Goal: Task Accomplishment & Management: Complete application form

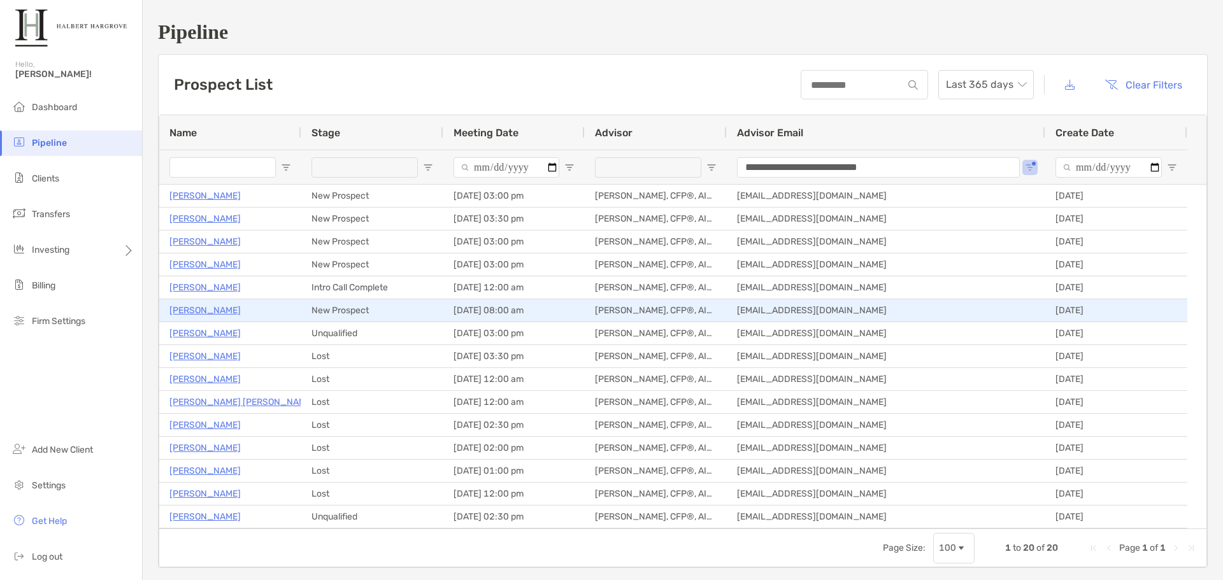
click at [208, 306] on p "Alexander Starick" at bounding box center [204, 311] width 71 height 16
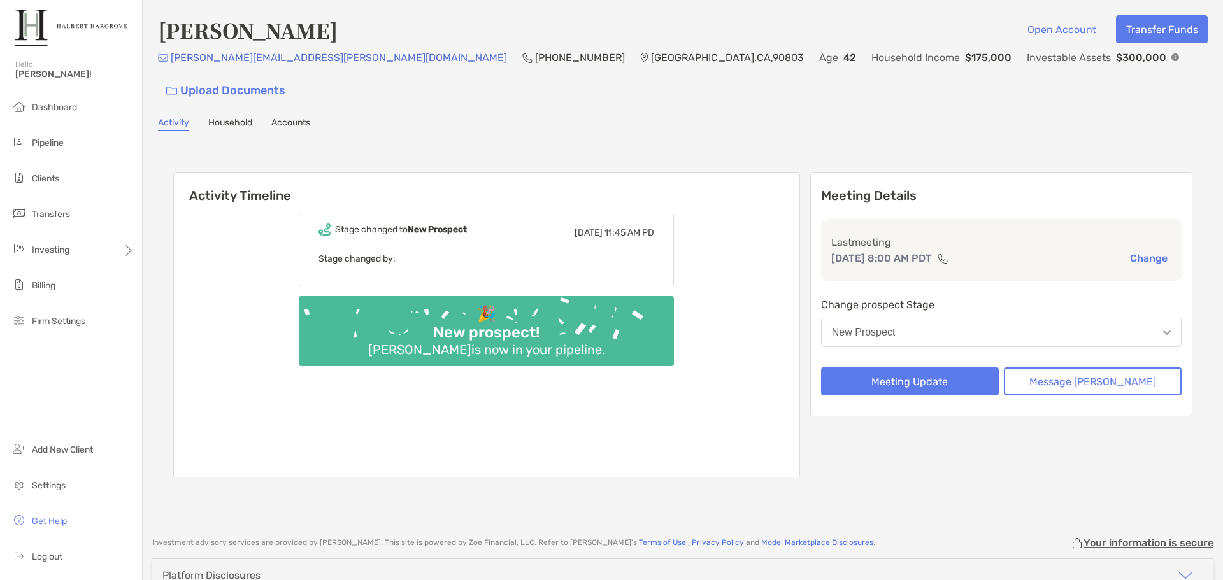
click at [701, 144] on div "Activity Timeline Stage changed to New Prospect Thu, Aug 7 11:45 AM PD Stage ch…" at bounding box center [683, 326] width 1050 height 365
click at [674, 310] on div "🎉 New prospect! Alexander Starick is now in your pipeline." at bounding box center [486, 331] width 375 height 70
click at [454, 224] on b "New Prospect" at bounding box center [437, 229] width 59 height 11
drag, startPoint x: 554, startPoint y: 104, endPoint x: 405, endPoint y: 99, distance: 149.2
click at [405, 99] on div "Alexander Starick Open Account Transfer Funds alexander.starick@gmail.com (720)…" at bounding box center [683, 262] width 1080 height 524
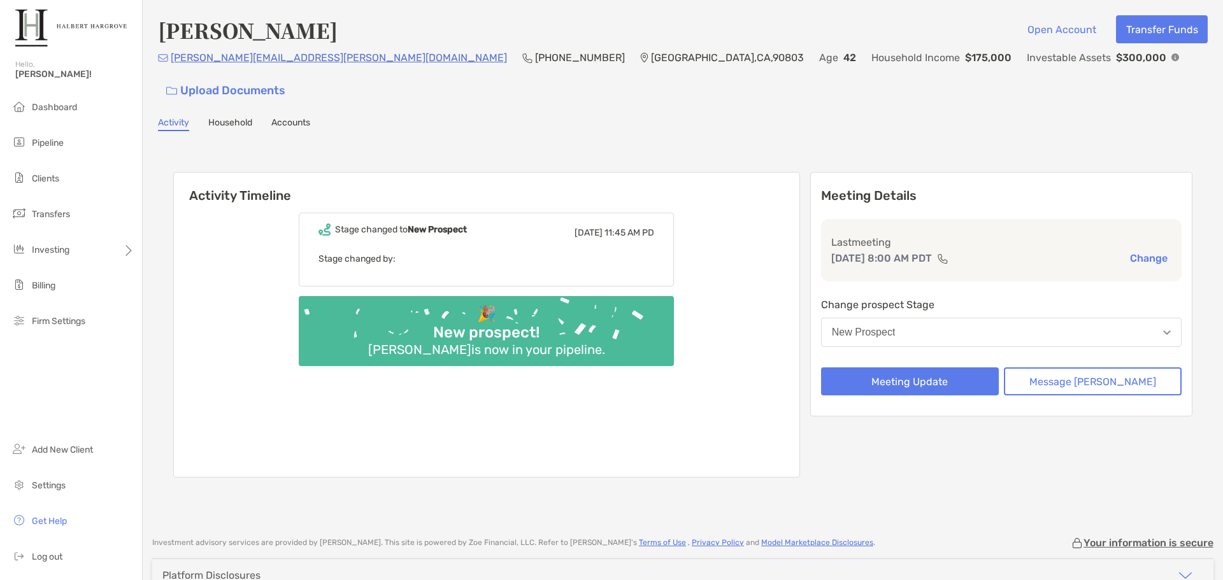
click at [405, 117] on div "Activity Household Accounts" at bounding box center [683, 124] width 1050 height 14
click at [940, 368] on button "Meeting Update" at bounding box center [910, 382] width 178 height 28
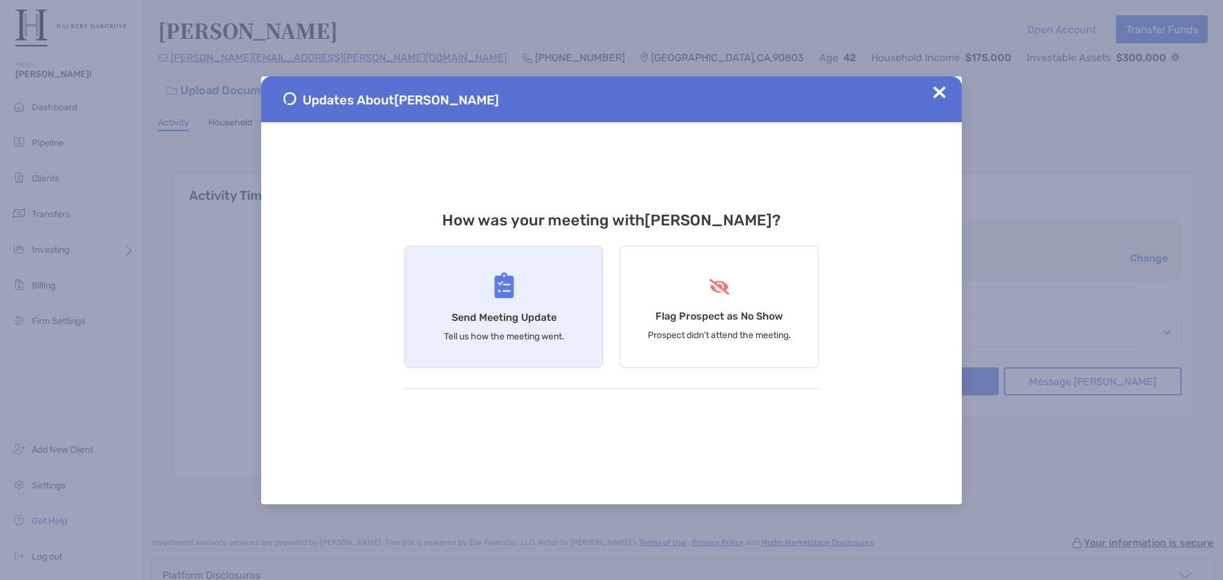
click at [500, 305] on div "Send Meeting Update Tell us how the meeting went." at bounding box center [504, 307] width 199 height 122
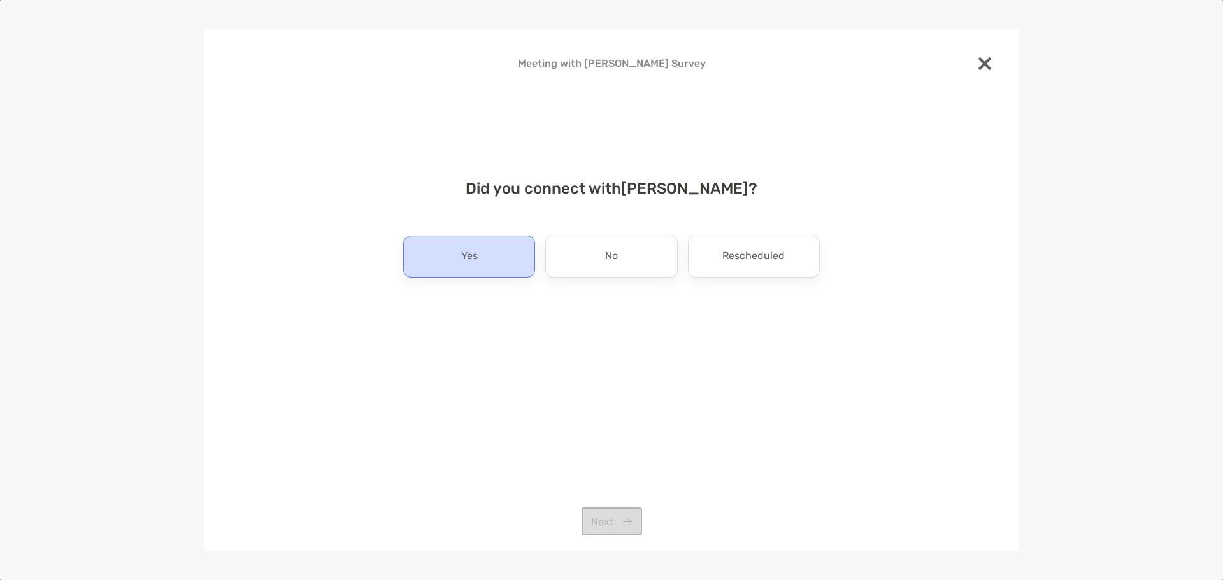
click at [499, 259] on div "Yes" at bounding box center [469, 257] width 132 height 42
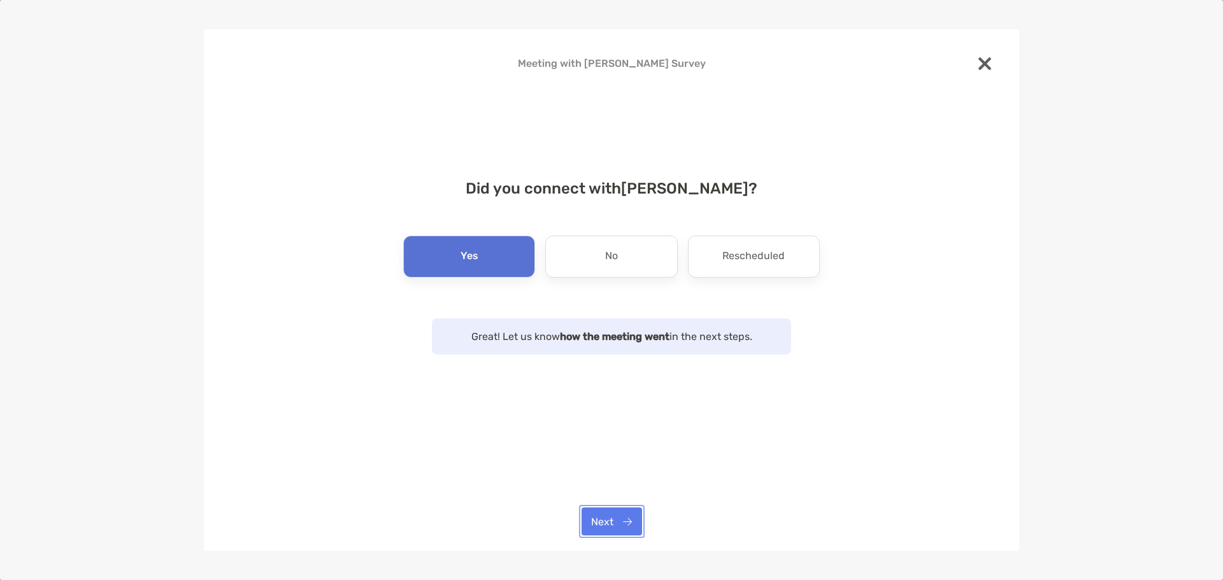
click at [607, 522] on button "Next" at bounding box center [612, 522] width 61 height 28
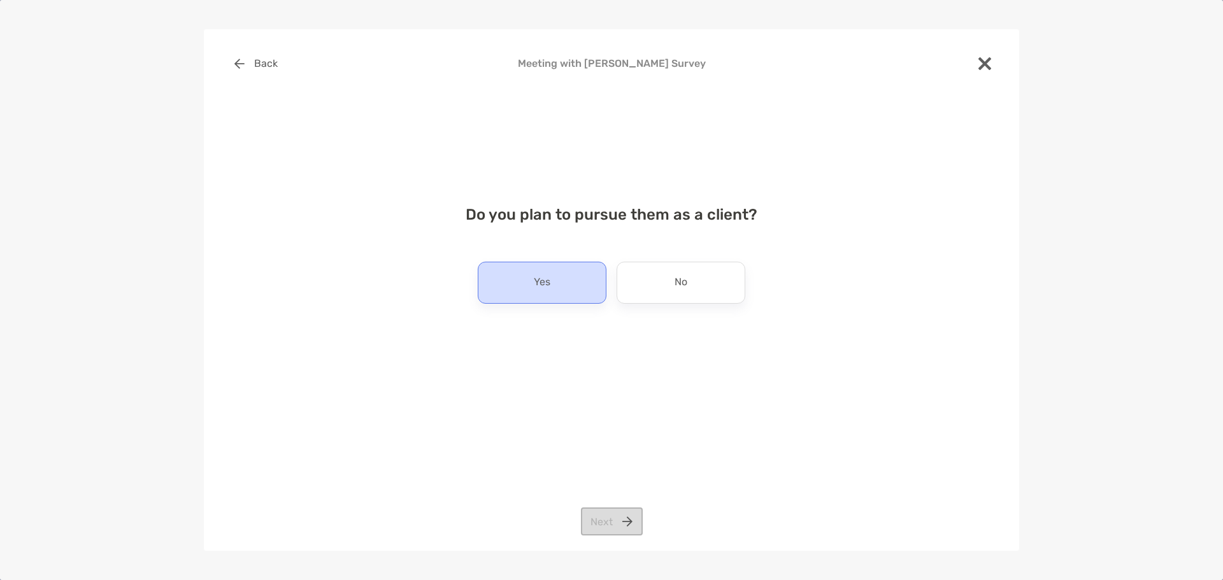
click at [553, 287] on div "Yes" at bounding box center [542, 283] width 129 height 42
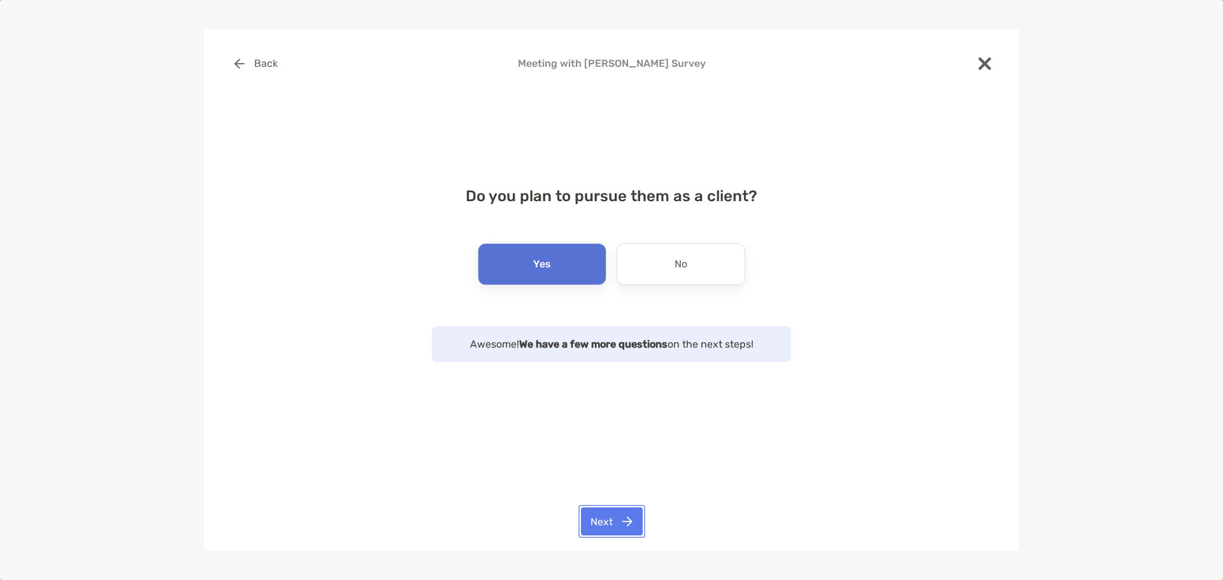
click at [633, 526] on button "Next" at bounding box center [612, 522] width 62 height 28
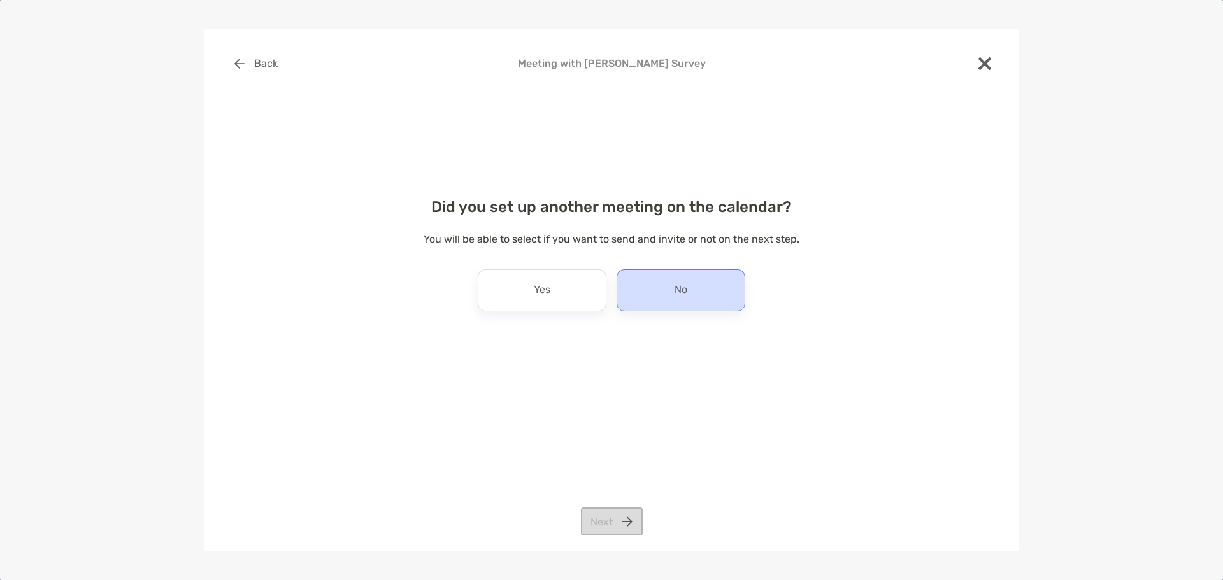
click at [648, 290] on div "No" at bounding box center [681, 290] width 129 height 42
click at [626, 513] on button "Next" at bounding box center [612, 522] width 62 height 28
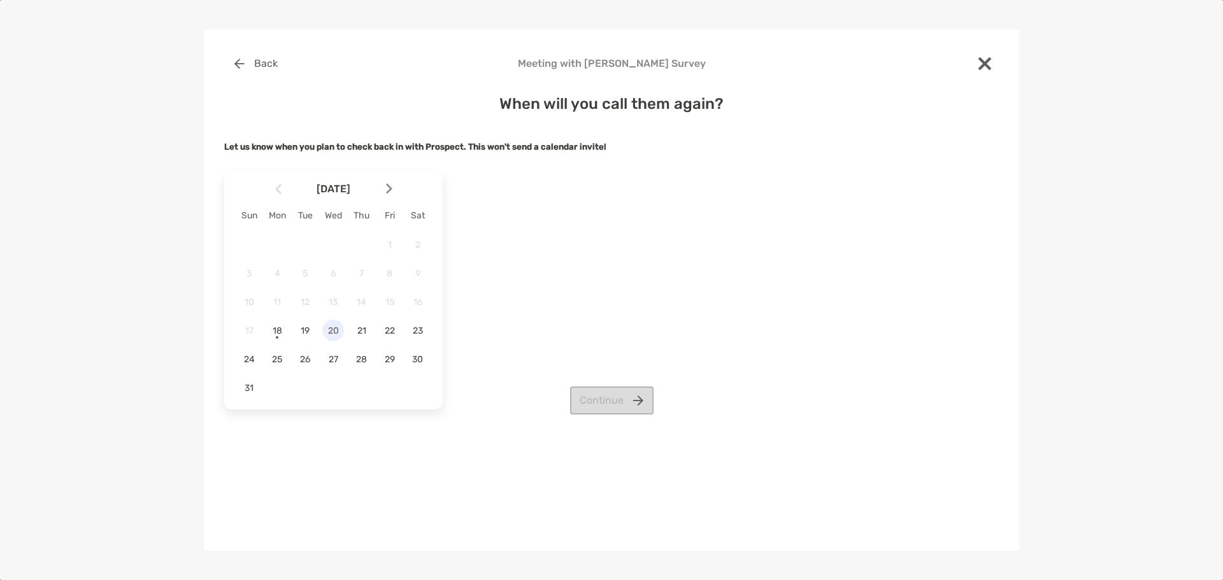
click at [326, 333] on span "20" at bounding box center [333, 331] width 22 height 11
click at [589, 391] on button "Continue" at bounding box center [611, 401] width 83 height 28
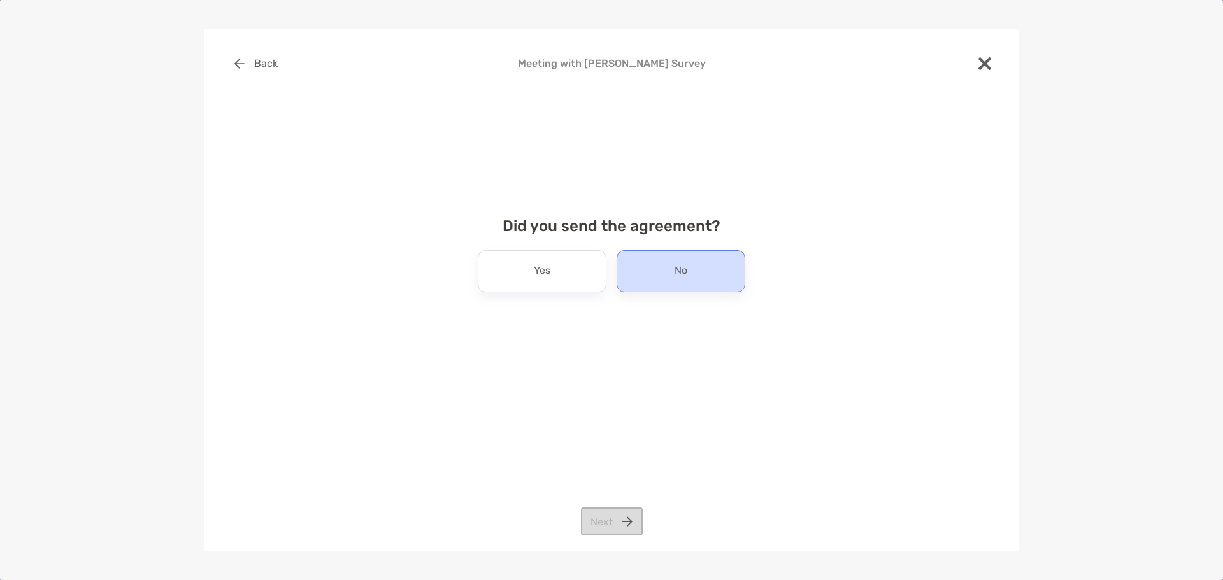
click at [624, 274] on div "No" at bounding box center [681, 271] width 129 height 42
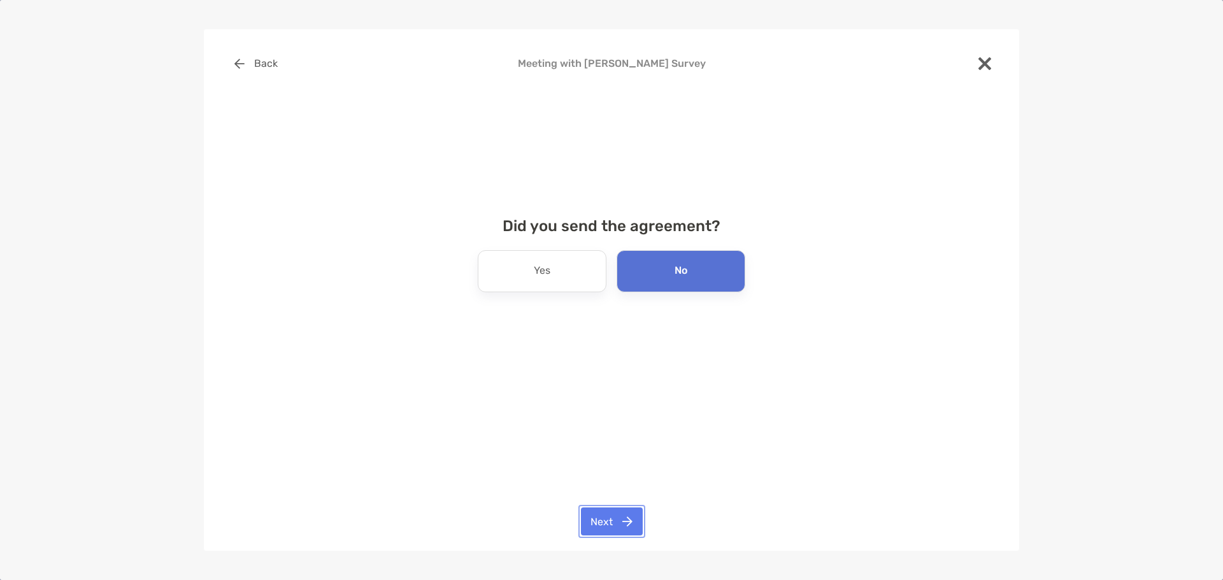
click at [633, 531] on button "Next" at bounding box center [612, 522] width 62 height 28
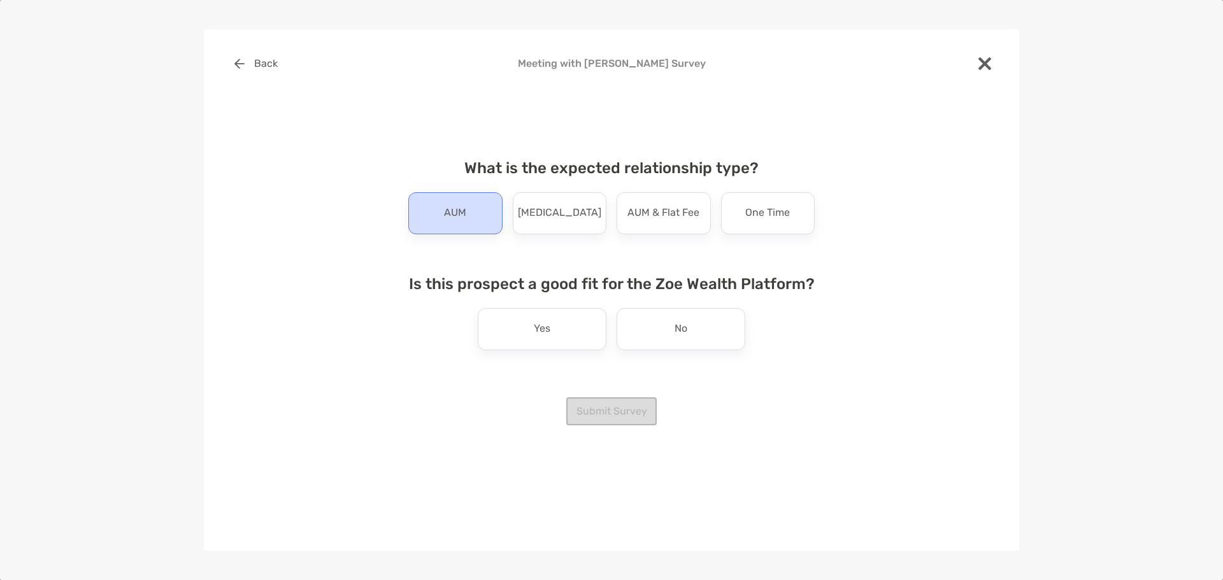
click at [446, 212] on p "AUM" at bounding box center [455, 213] width 22 height 20
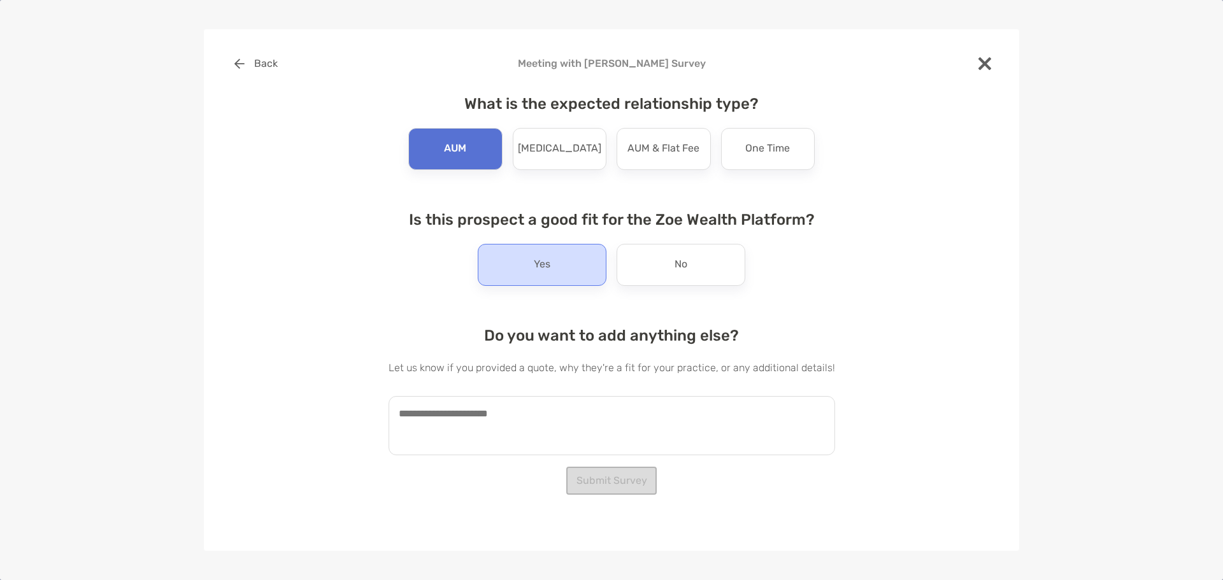
click at [528, 273] on div "Yes" at bounding box center [542, 265] width 129 height 42
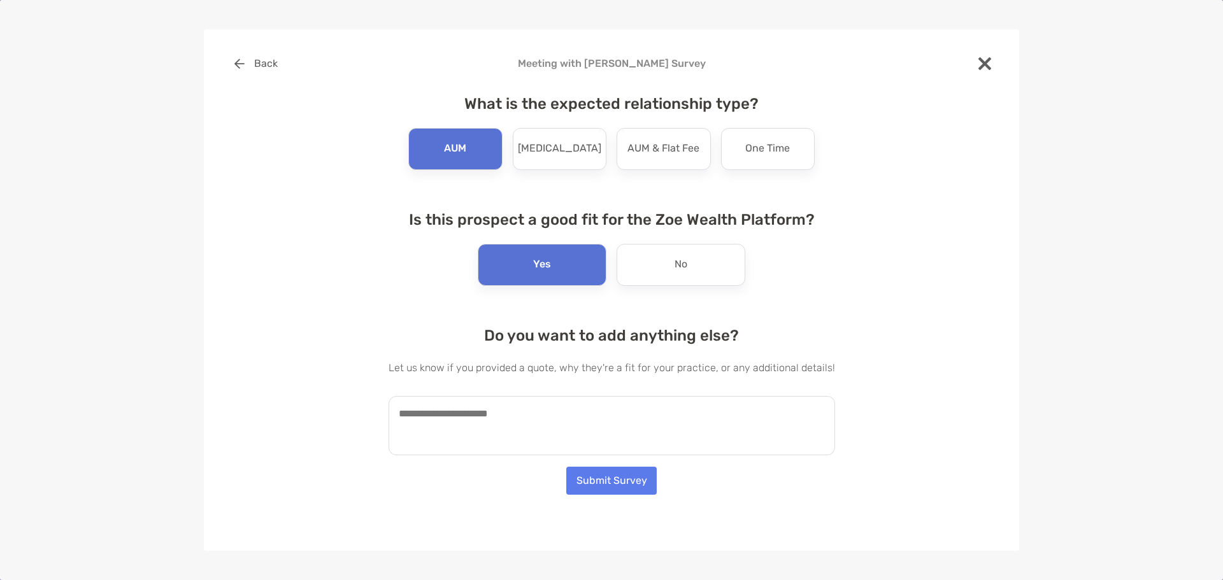
click at [575, 404] on textarea at bounding box center [612, 425] width 447 height 59
click at [538, 412] on textarea at bounding box center [612, 425] width 447 height 59
click at [729, 413] on textarea "**********" at bounding box center [606, 425] width 434 height 59
click at [567, 421] on textarea "**********" at bounding box center [606, 425] width 434 height 59
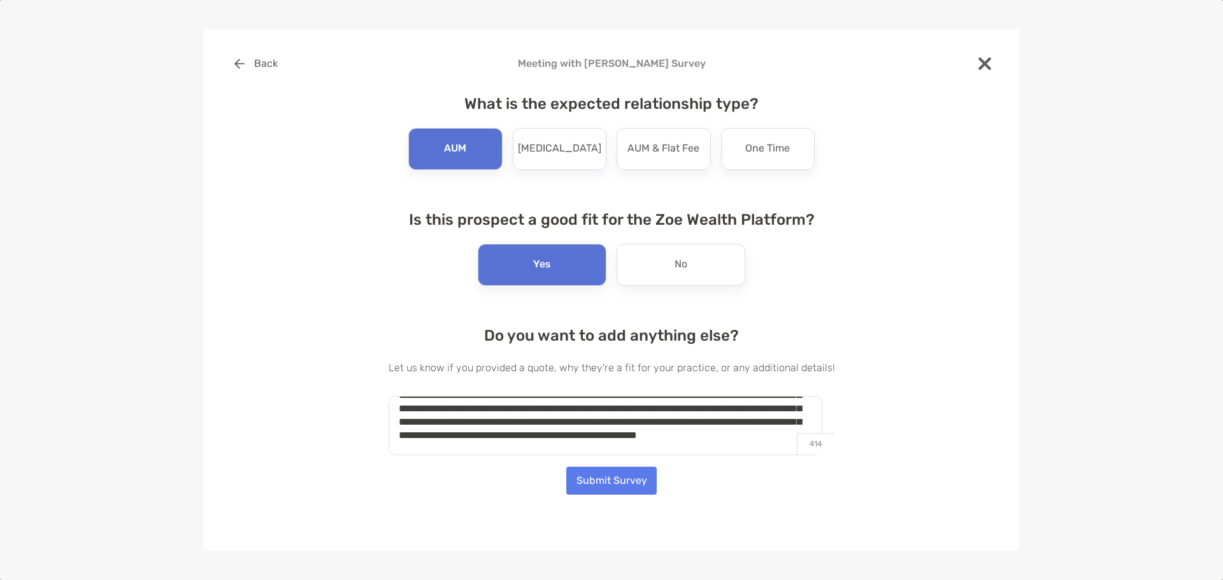
scroll to position [59, 0]
type textarea "**********"
click at [614, 474] on button "Submit Survey" at bounding box center [611, 481] width 90 height 28
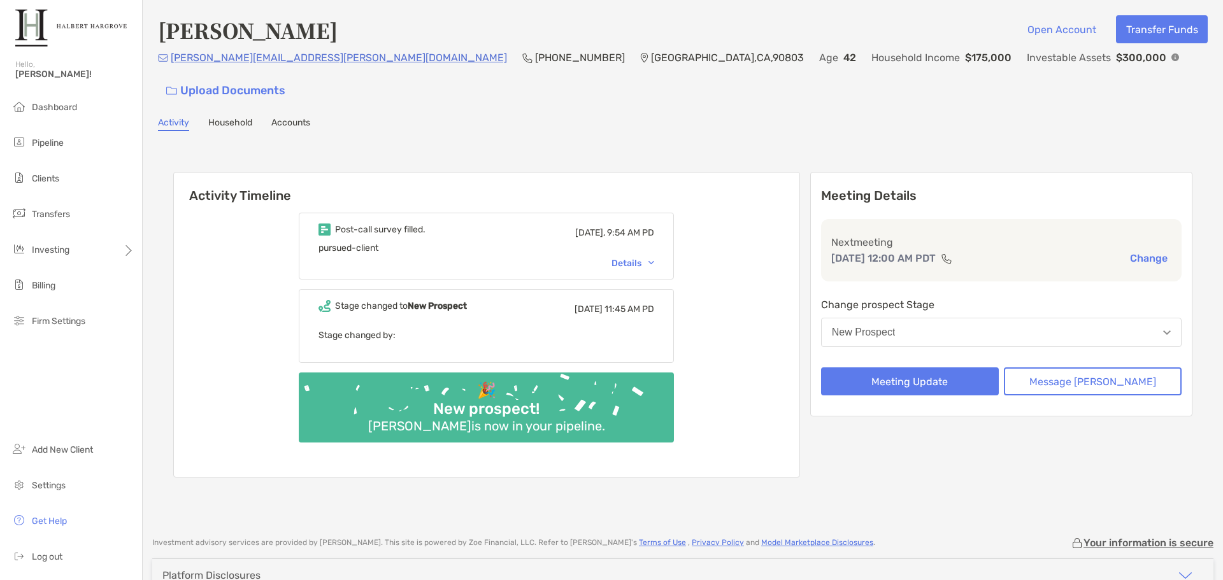
click at [541, 159] on div "Activity Timeline Post-call survey filled. Today, 9:54 AM PD pursued-client Det…" at bounding box center [682, 326] width 1019 height 334
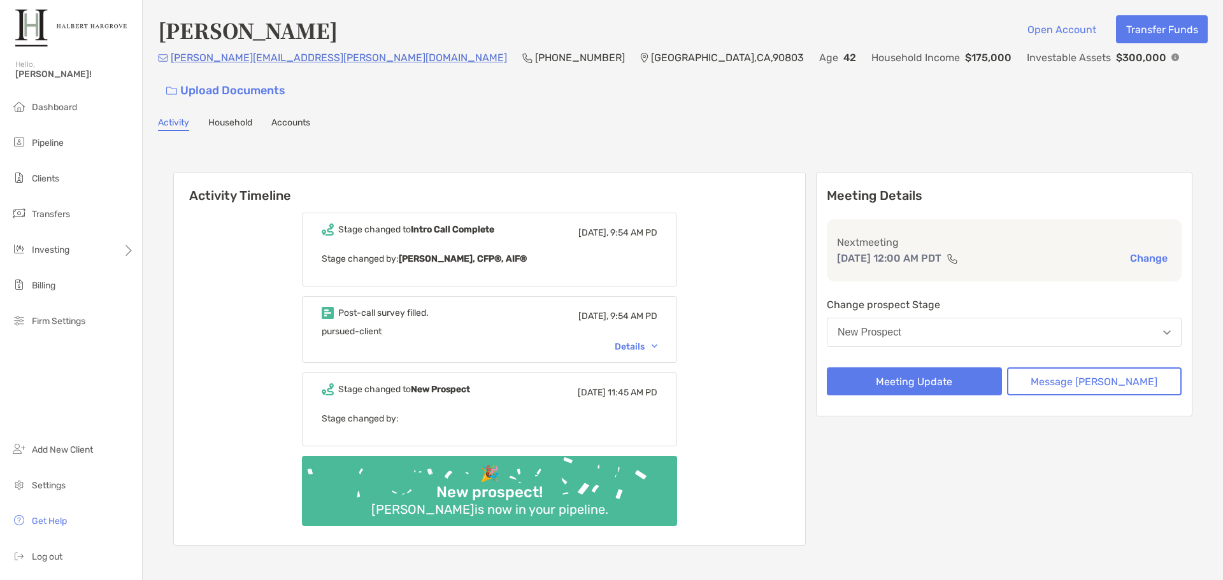
drag, startPoint x: 557, startPoint y: 109, endPoint x: 525, endPoint y: 119, distance: 34.1
click at [556, 109] on div "Alexander Starick Open Account Transfer Funds alexander.starick@gmail.com (720)…" at bounding box center [683, 296] width 1080 height 592
click at [74, 143] on li "Pipeline" at bounding box center [71, 143] width 142 height 25
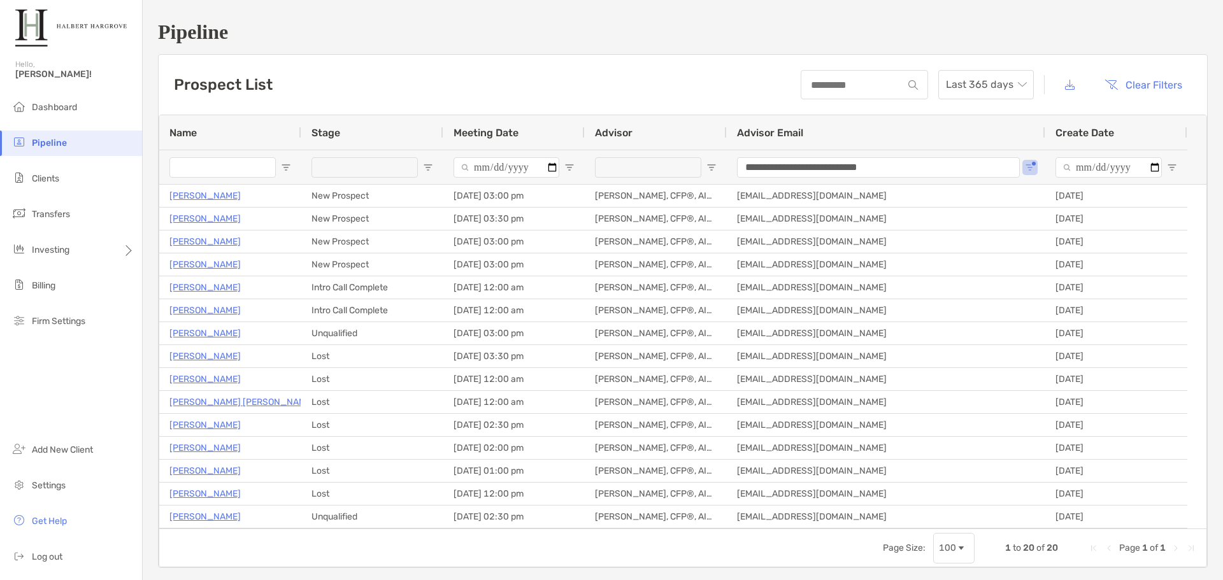
click at [441, 66] on div "Prospect List Last 365 days Clear Filters" at bounding box center [683, 85] width 1049 height 60
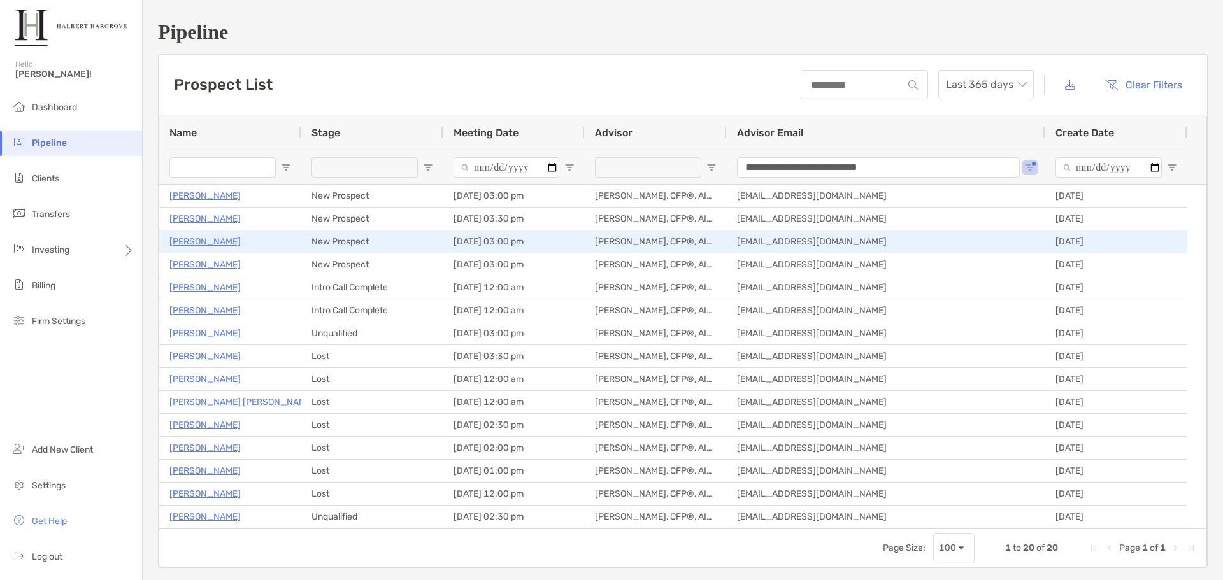
click at [218, 239] on p "[PERSON_NAME]" at bounding box center [204, 242] width 71 height 16
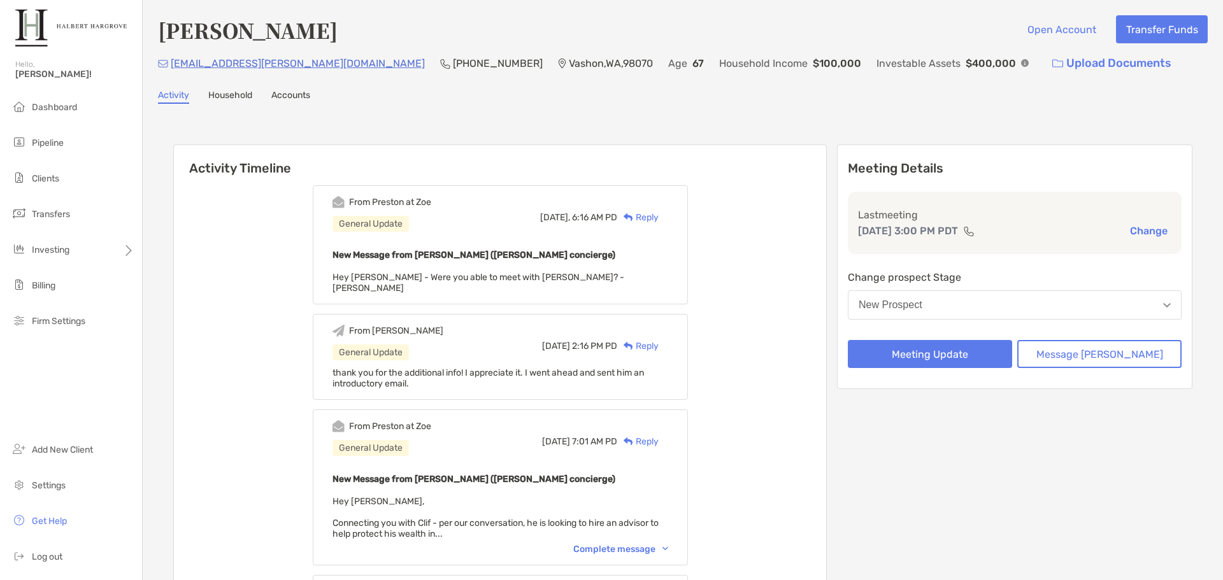
click at [734, 261] on div "From [PERSON_NAME] at [PERSON_NAME] General Update [DATE], 6:16 AM PD Reply New…" at bounding box center [500, 462] width 652 height 572
click at [979, 358] on button "Meeting Update" at bounding box center [930, 354] width 164 height 28
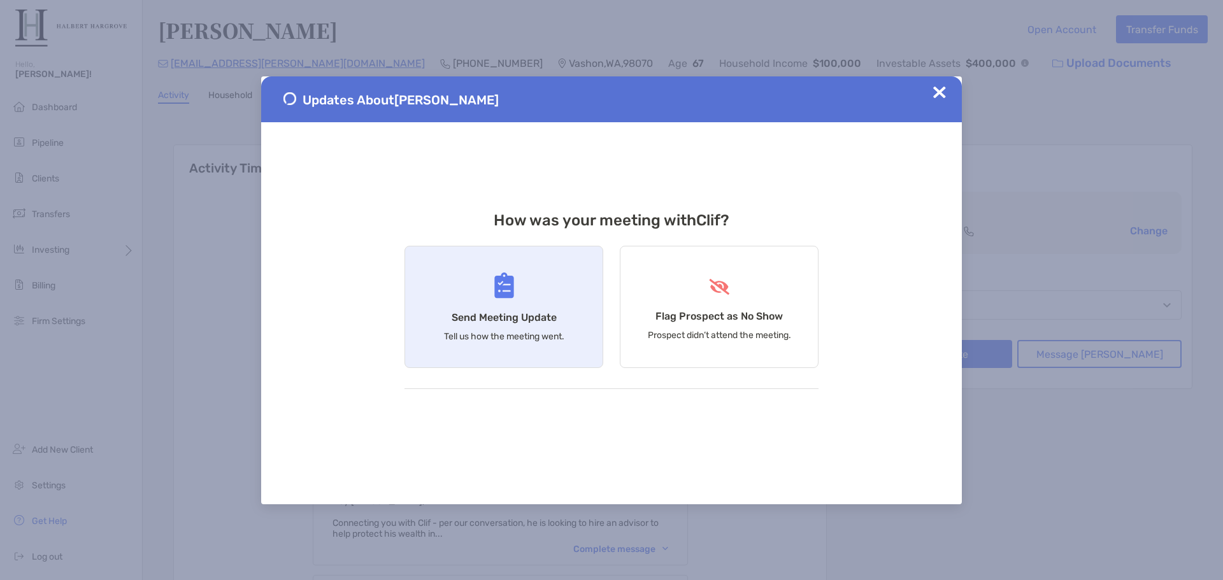
click at [526, 301] on div "Send Meeting Update Tell us how the meeting went." at bounding box center [504, 307] width 199 height 122
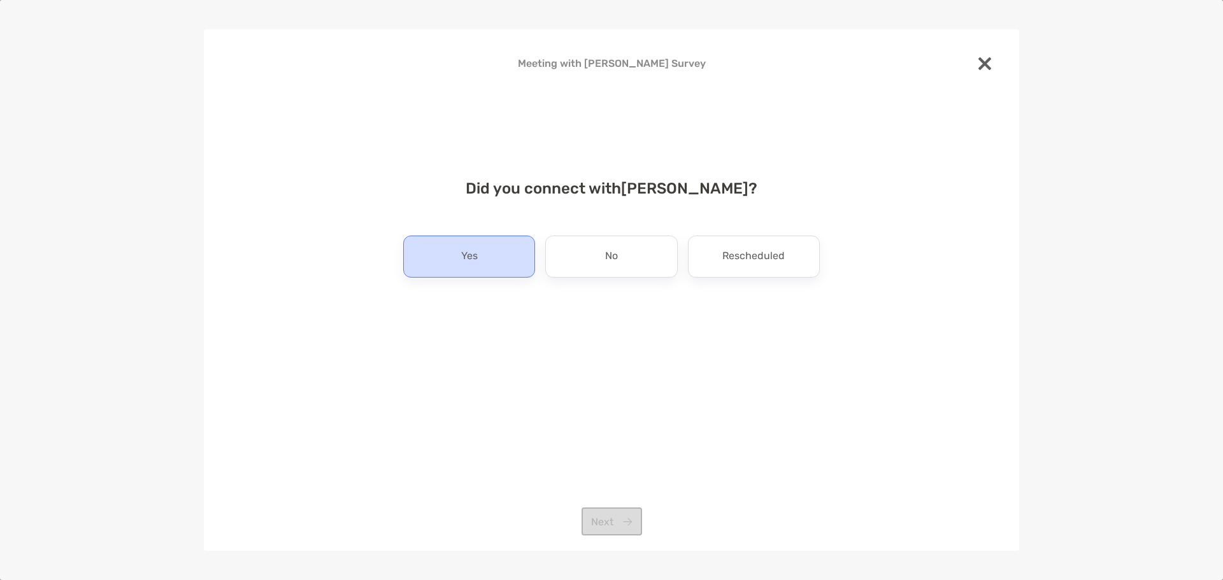
click at [479, 261] on div "Yes" at bounding box center [469, 257] width 132 height 42
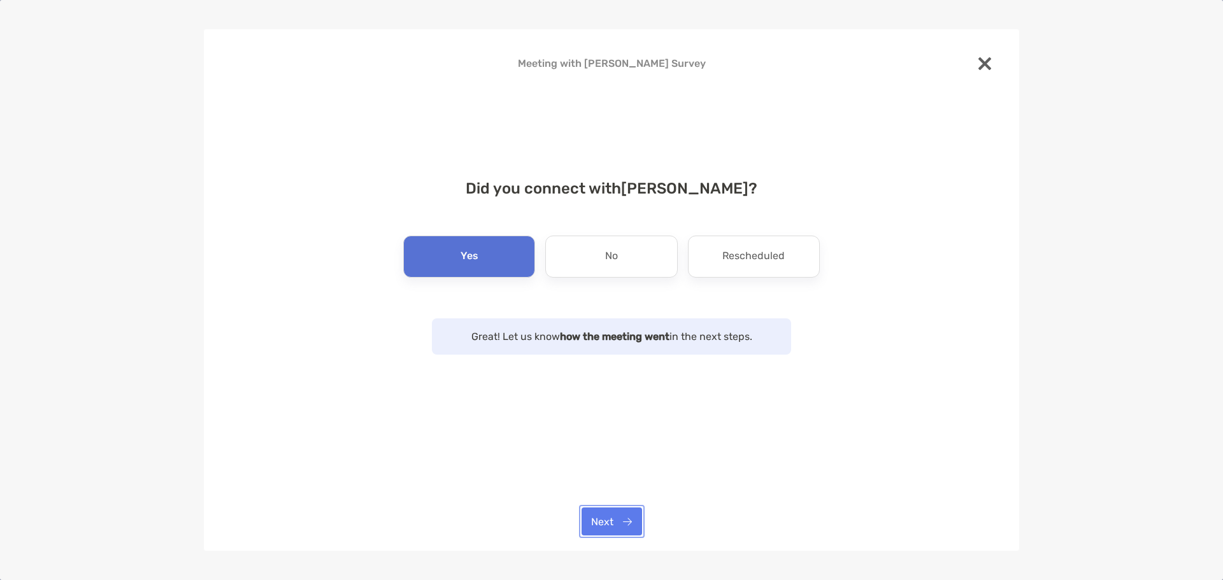
click at [629, 512] on button "Next" at bounding box center [612, 522] width 61 height 28
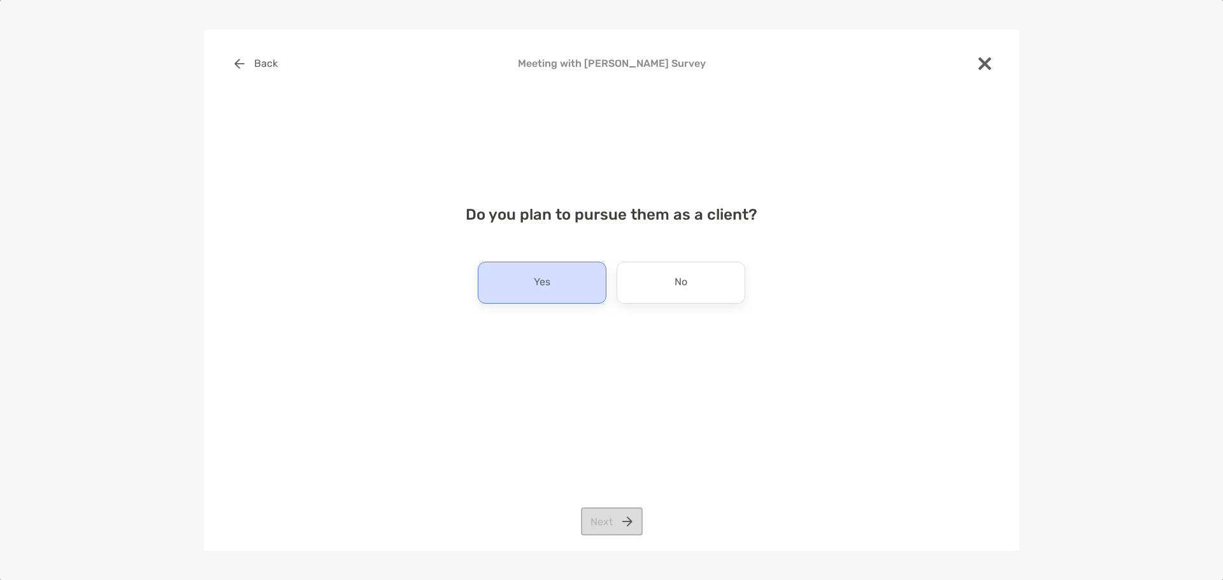
click at [515, 282] on div "Yes" at bounding box center [542, 283] width 129 height 42
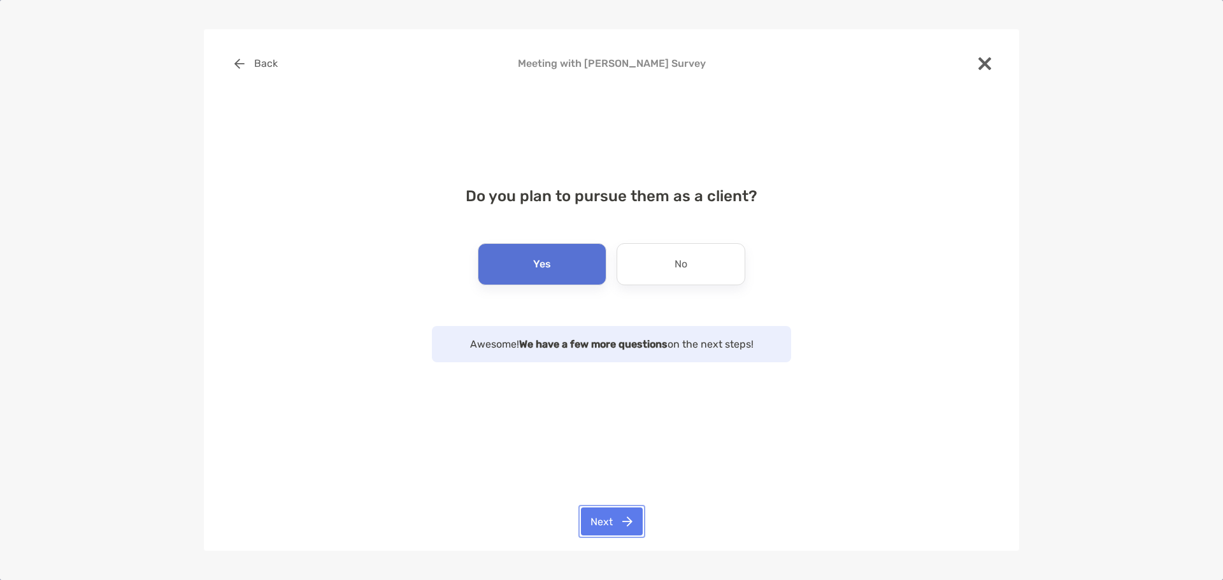
click at [631, 523] on button "Next" at bounding box center [612, 522] width 62 height 28
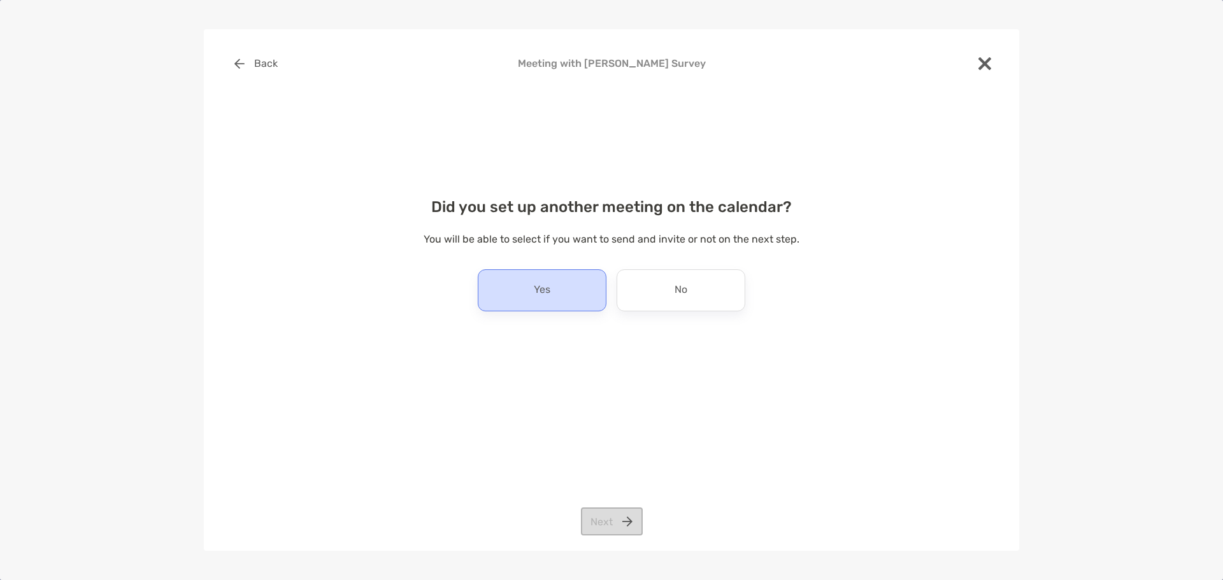
click at [542, 303] on div "Yes" at bounding box center [542, 290] width 129 height 42
click at [603, 531] on button "Next" at bounding box center [612, 522] width 62 height 28
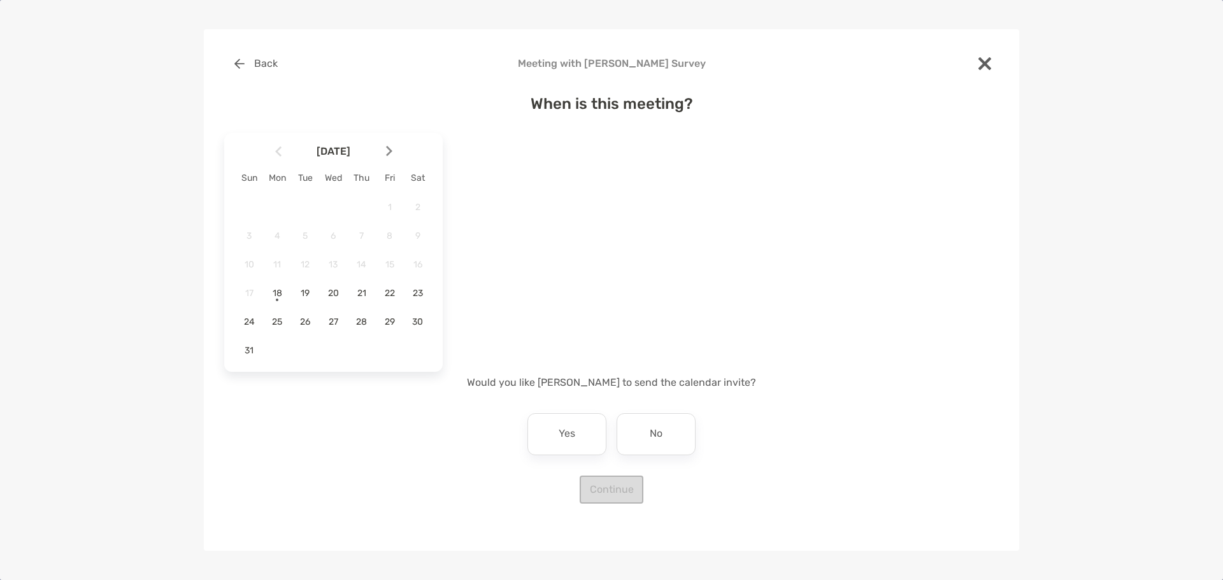
click at [388, 153] on img at bounding box center [389, 151] width 6 height 11
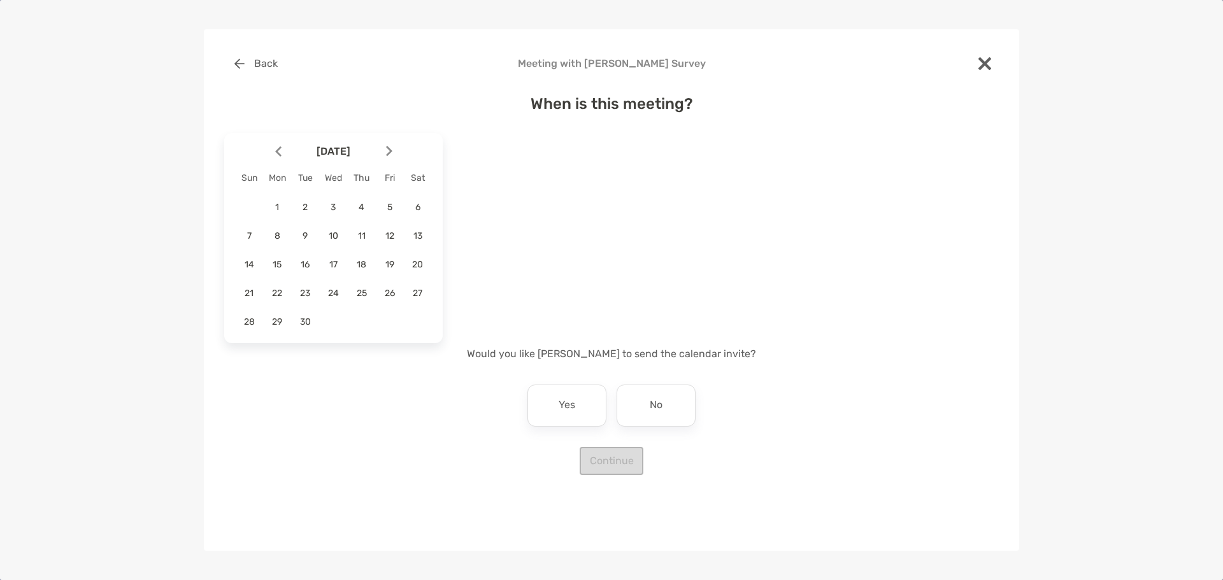
click at [388, 153] on img at bounding box center [389, 151] width 6 height 11
click at [386, 153] on img at bounding box center [389, 151] width 6 height 11
click at [267, 150] on div at bounding box center [273, 152] width 22 height 28
click at [273, 152] on div at bounding box center [273, 152] width 22 height 28
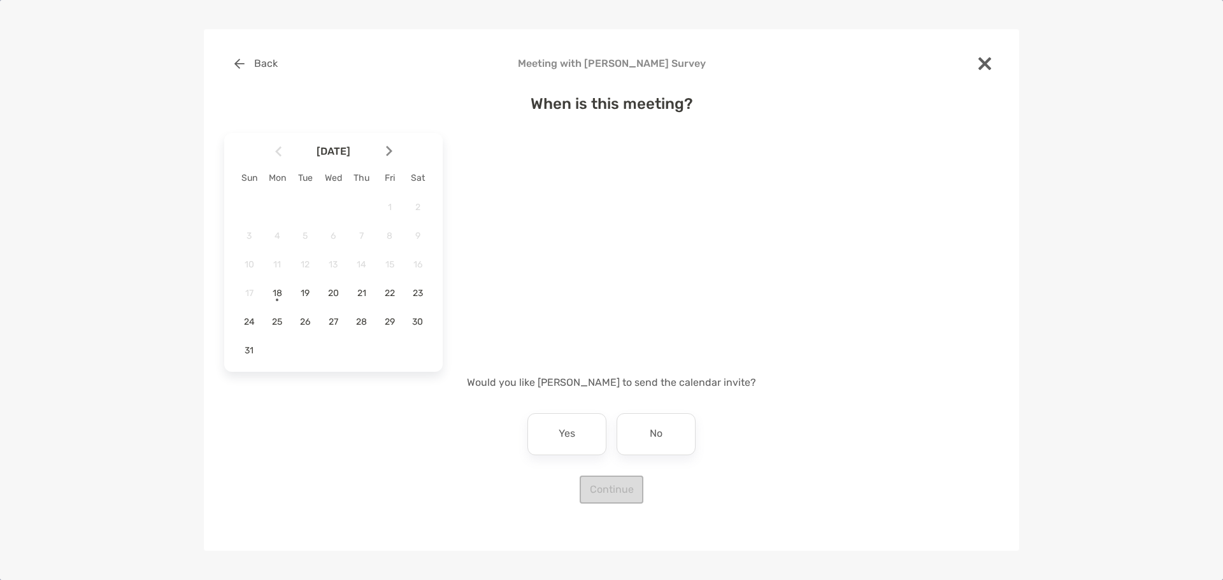
click at [385, 157] on div at bounding box center [395, 152] width 22 height 28
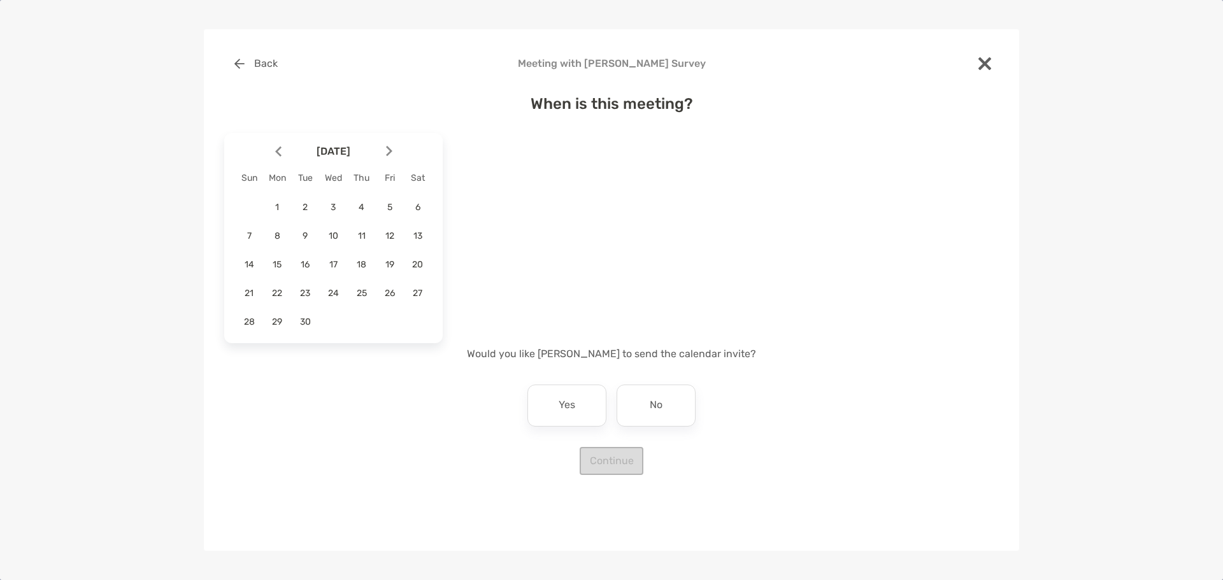
click at [392, 156] on img at bounding box center [389, 151] width 6 height 11
click at [243, 71] on button "Back" at bounding box center [255, 64] width 63 height 28
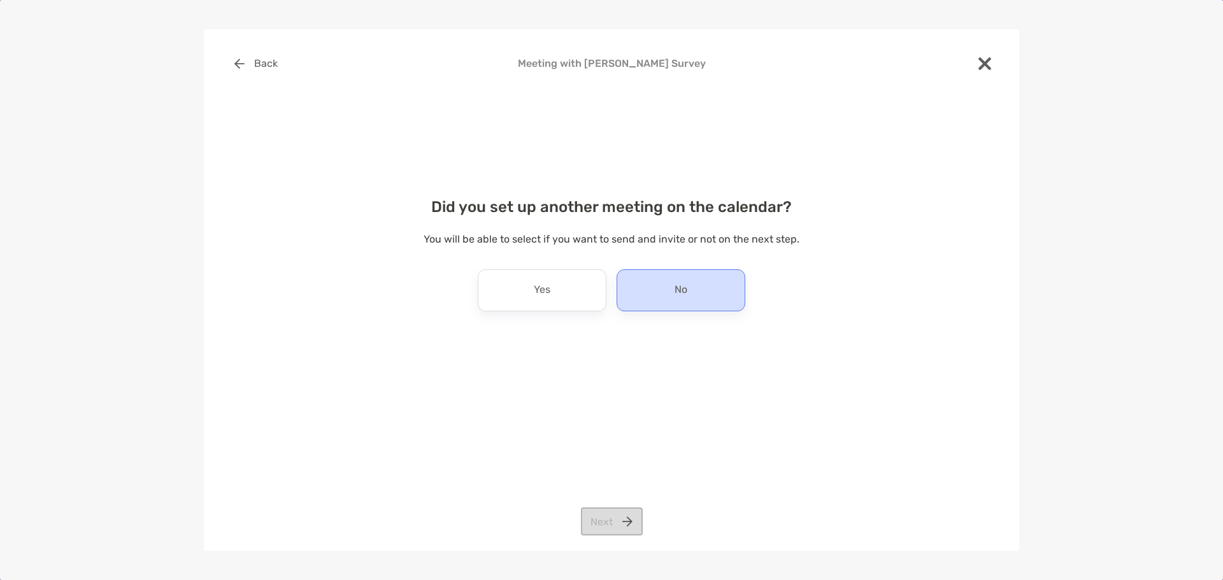
click at [634, 285] on div "No" at bounding box center [681, 290] width 129 height 42
click at [613, 513] on button "Next" at bounding box center [612, 522] width 62 height 28
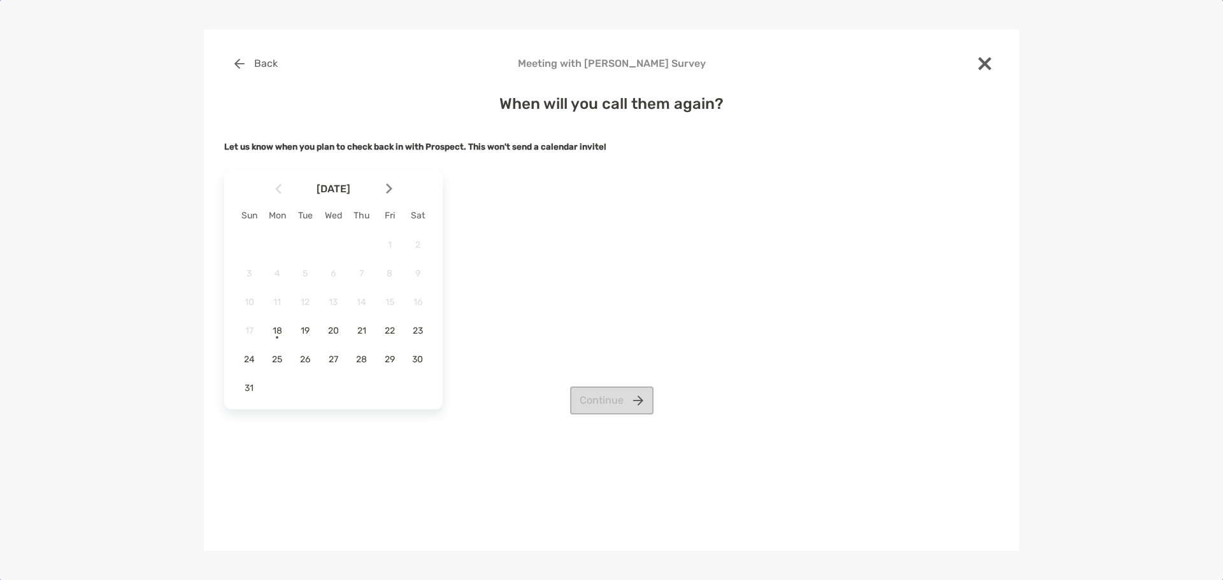
click at [394, 187] on div at bounding box center [395, 189] width 22 height 28
click at [273, 188] on div at bounding box center [273, 189] width 22 height 28
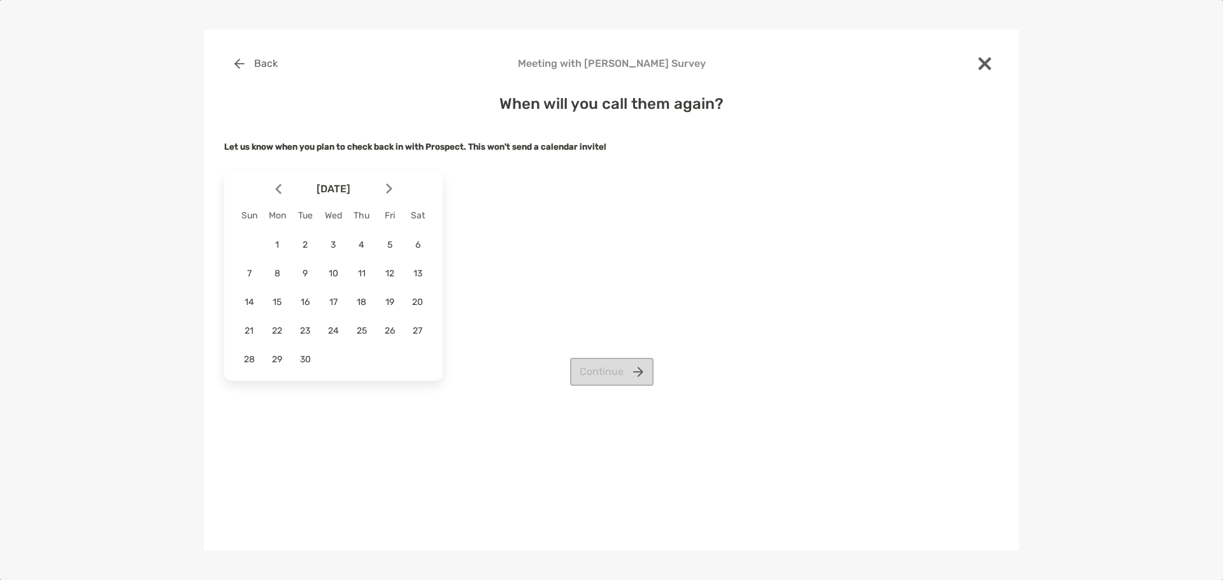
click at [388, 192] on img at bounding box center [389, 188] width 6 height 11
click at [392, 250] on span "3" at bounding box center [390, 245] width 22 height 11
click at [627, 376] on button "Continue" at bounding box center [611, 372] width 83 height 28
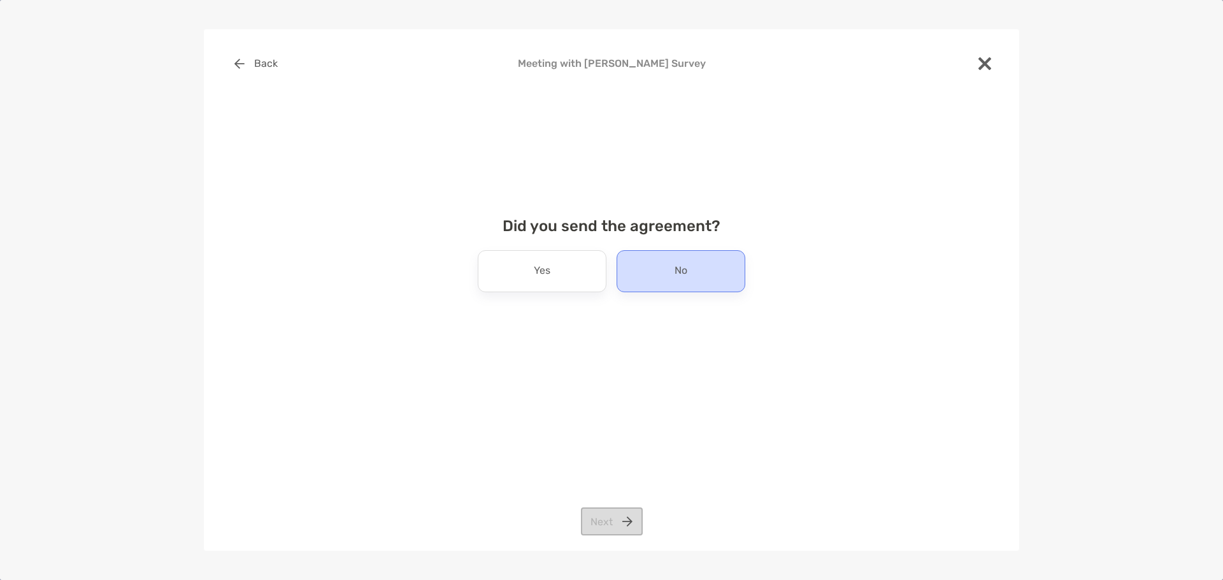
click at [641, 262] on div "No" at bounding box center [681, 271] width 129 height 42
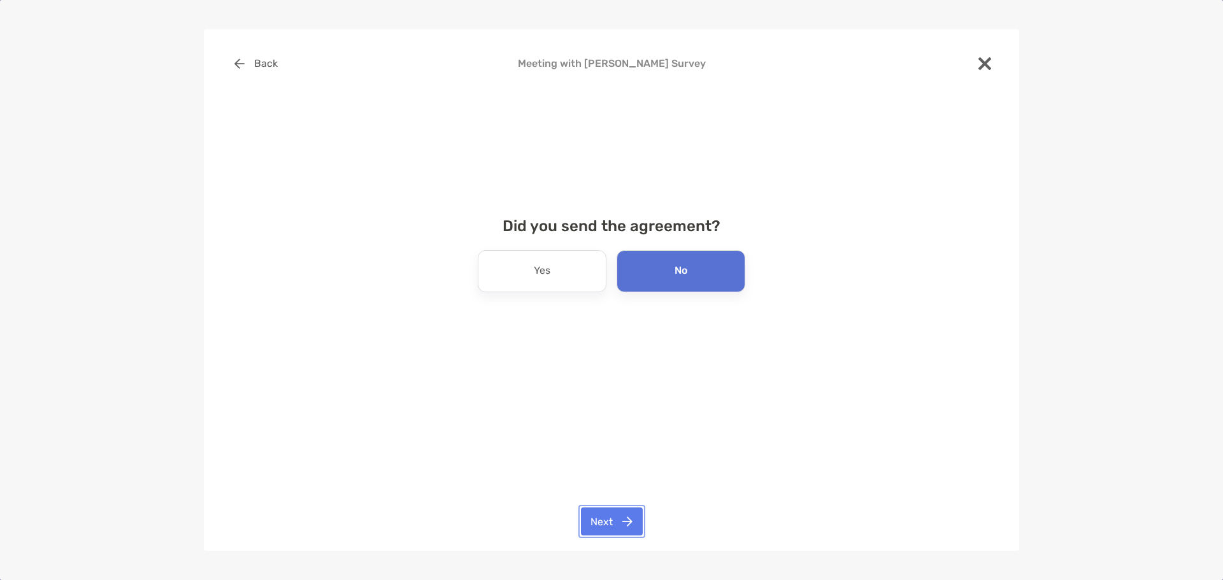
click at [622, 522] on button "Next" at bounding box center [612, 522] width 62 height 28
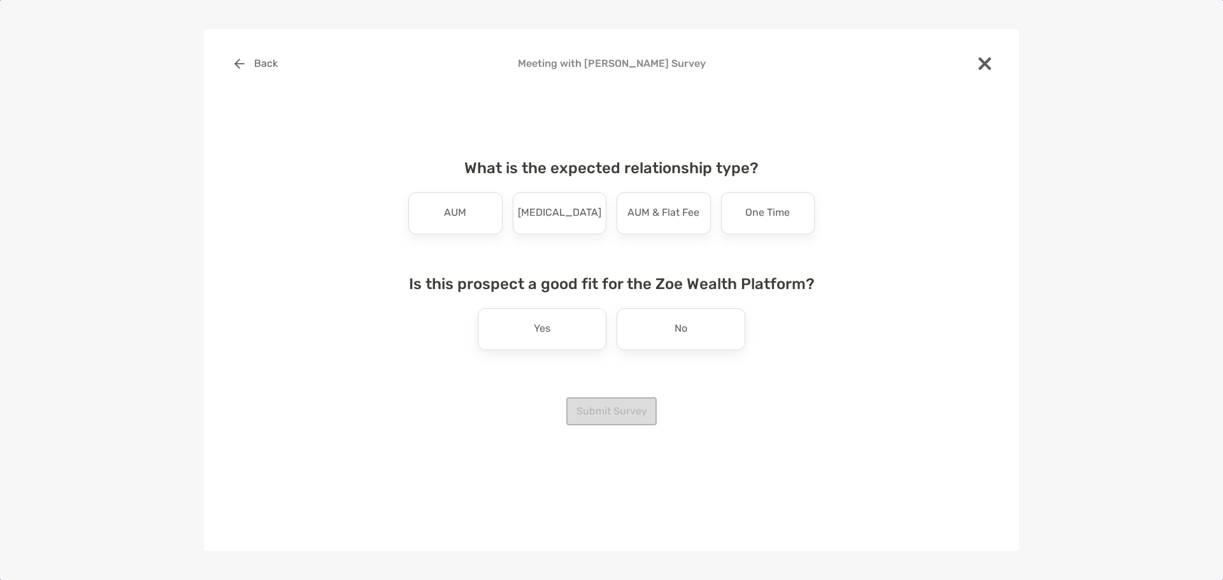
click at [454, 245] on div "What is the expected relationship type? AUM [MEDICAL_DATA] AUM & Flat Fee One T…" at bounding box center [611, 267] width 427 height 247
click at [458, 228] on div "AUM" at bounding box center [455, 213] width 94 height 42
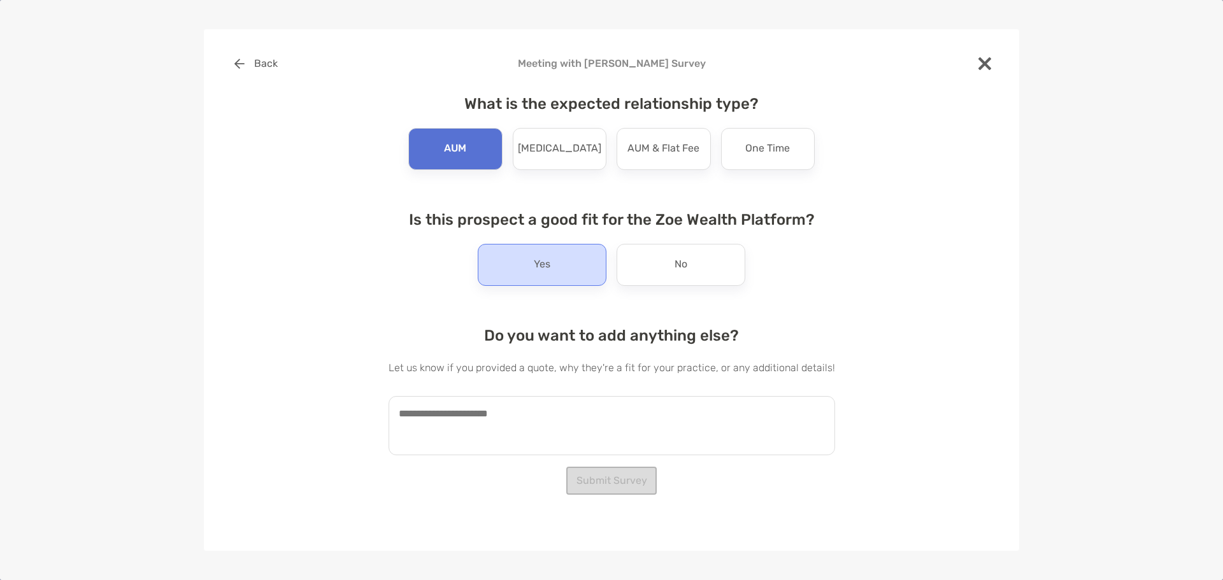
click at [534, 266] on p "Yes" at bounding box center [542, 265] width 17 height 20
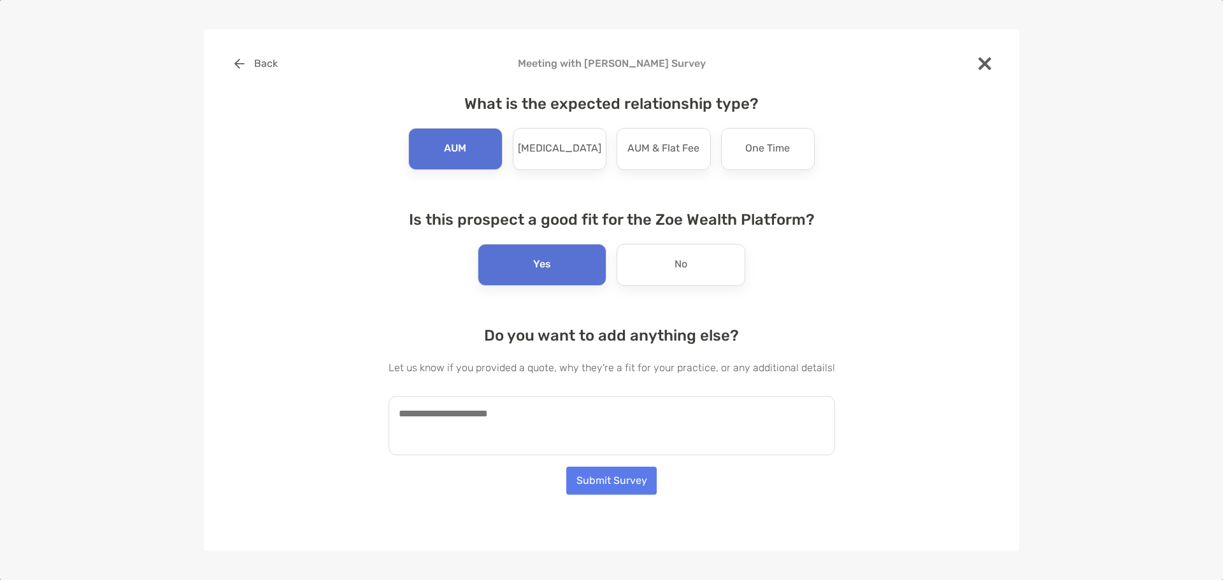
click at [522, 410] on textarea at bounding box center [612, 425] width 447 height 59
click at [629, 421] on textarea "**********" at bounding box center [606, 425] width 434 height 59
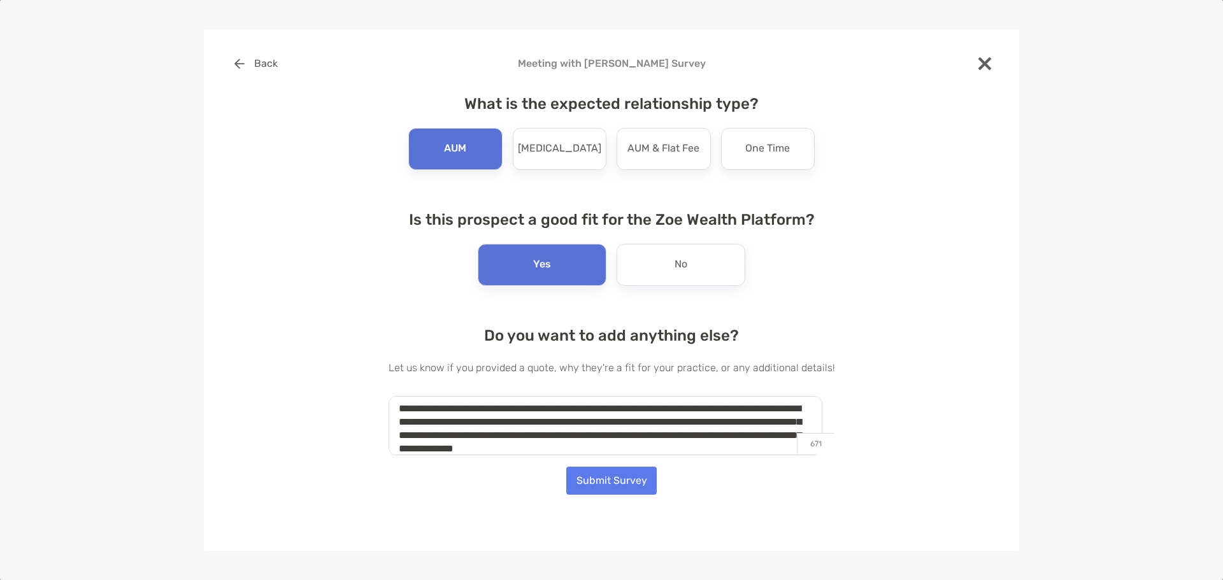
scroll to position [18, 0]
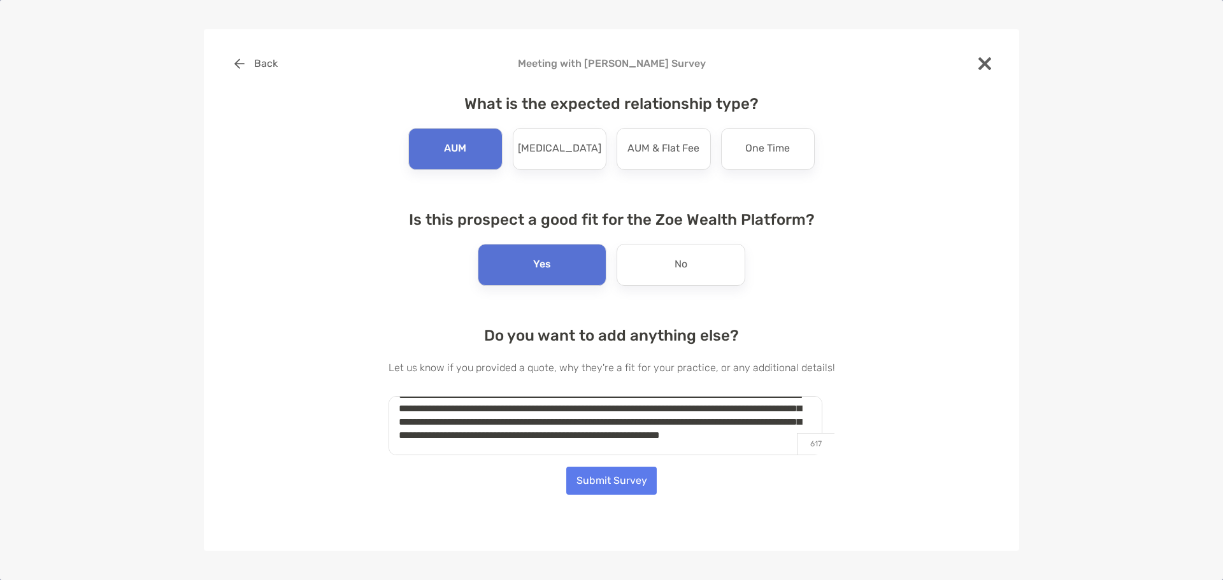
click at [498, 450] on textarea "**********" at bounding box center [606, 425] width 434 height 59
click at [682, 433] on textarea "**********" at bounding box center [606, 425] width 434 height 59
click at [684, 452] on textarea "**********" at bounding box center [606, 425] width 434 height 59
click at [630, 452] on textarea "**********" at bounding box center [606, 425] width 434 height 59
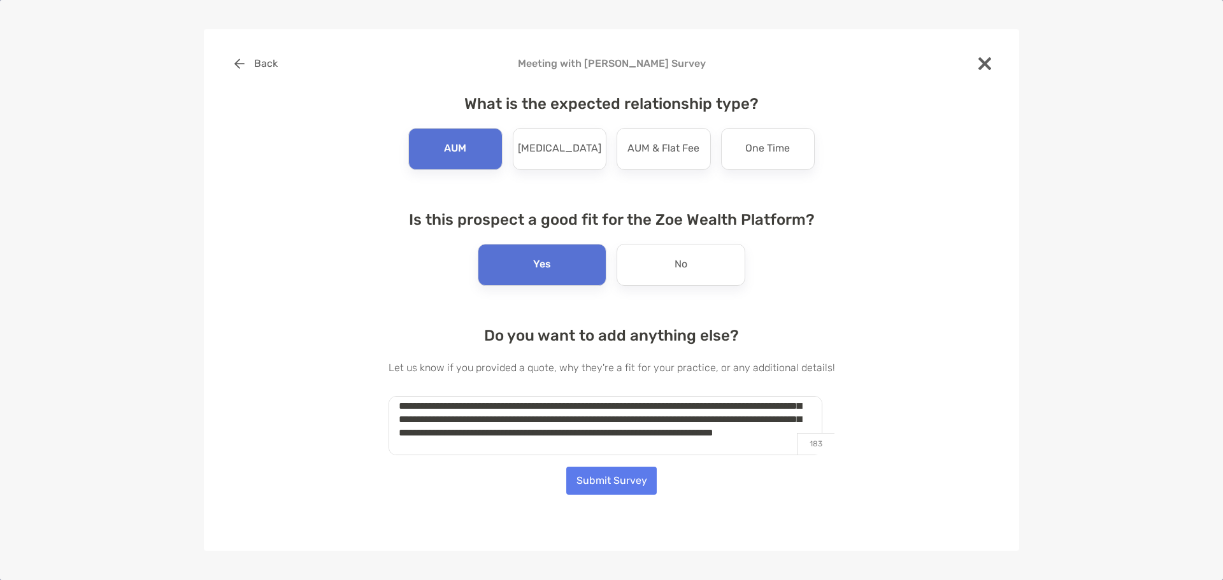
type textarea "**********"
click at [619, 477] on button "Submit Survey" at bounding box center [611, 481] width 90 height 28
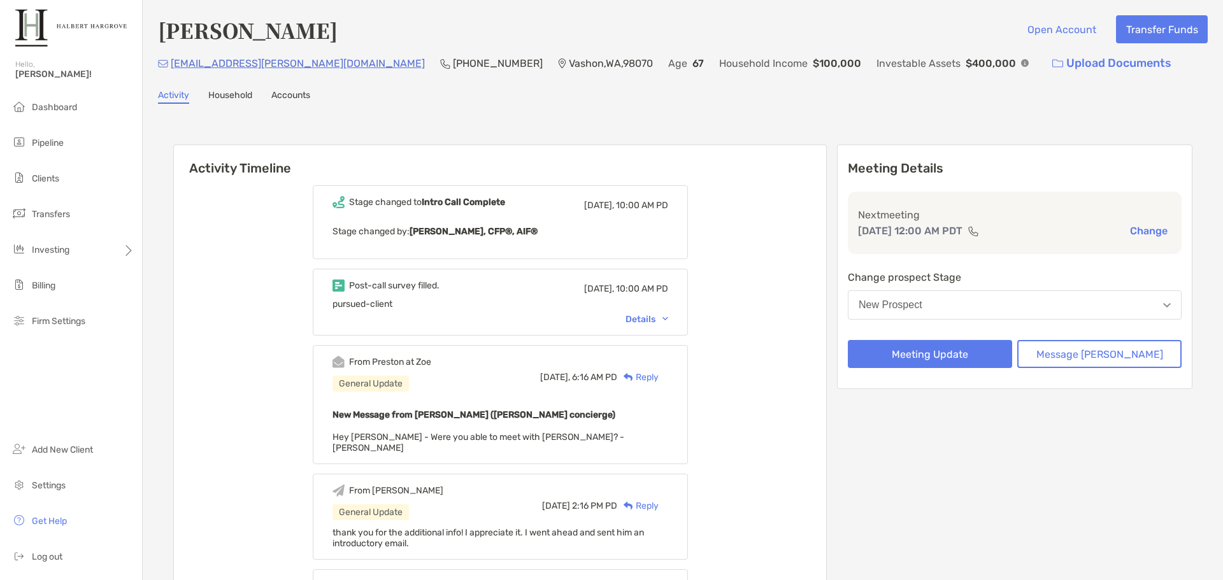
click at [506, 83] on div "[PERSON_NAME] Open Account Transfer Funds [EMAIL_ADDRESS][PERSON_NAME][DOMAIN_N…" at bounding box center [683, 477] width 1080 height 955
click at [535, 137] on div "Activity Timeline Stage changed to Intro Call Complete [DATE], 10:00 AM PD Stag…" at bounding box center [682, 528] width 1019 height 793
click at [659, 315] on div "Details" at bounding box center [647, 319] width 43 height 11
